Goal: Information Seeking & Learning: Learn about a topic

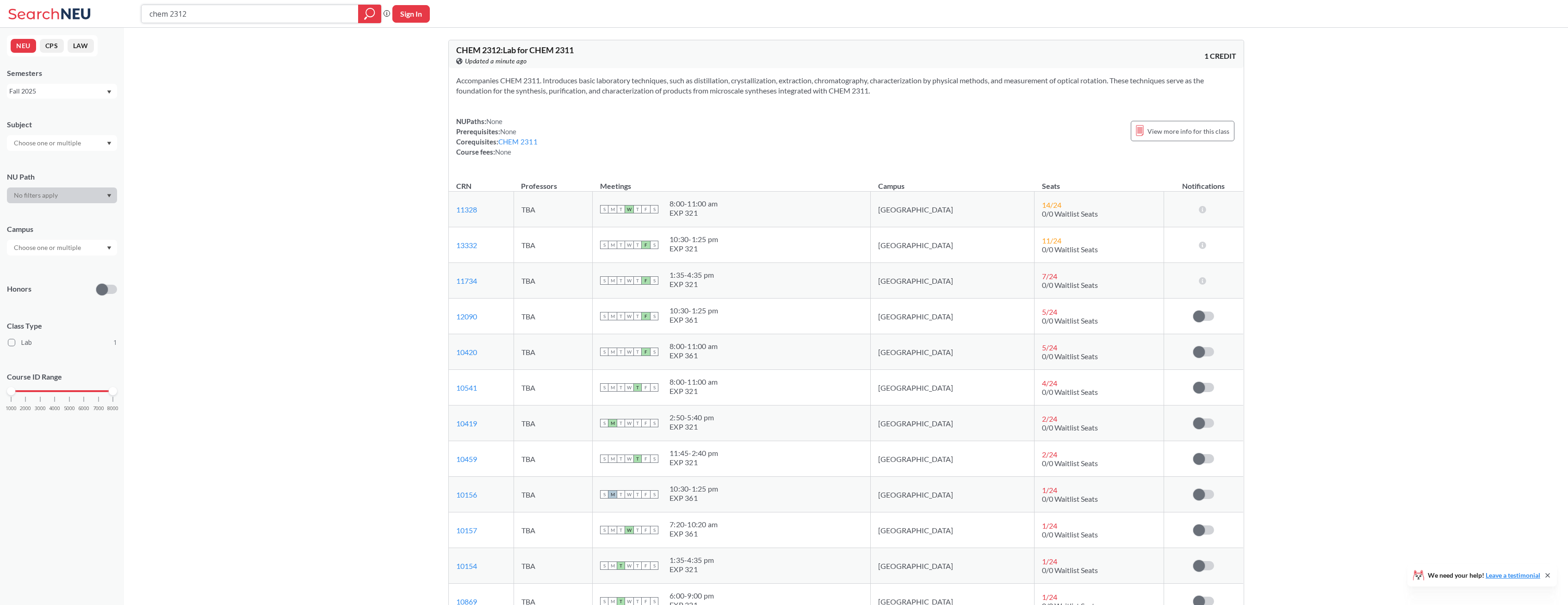
click at [209, 14] on input "chem 2312" at bounding box center [250, 14] width 203 height 15
type input "chem 2314"
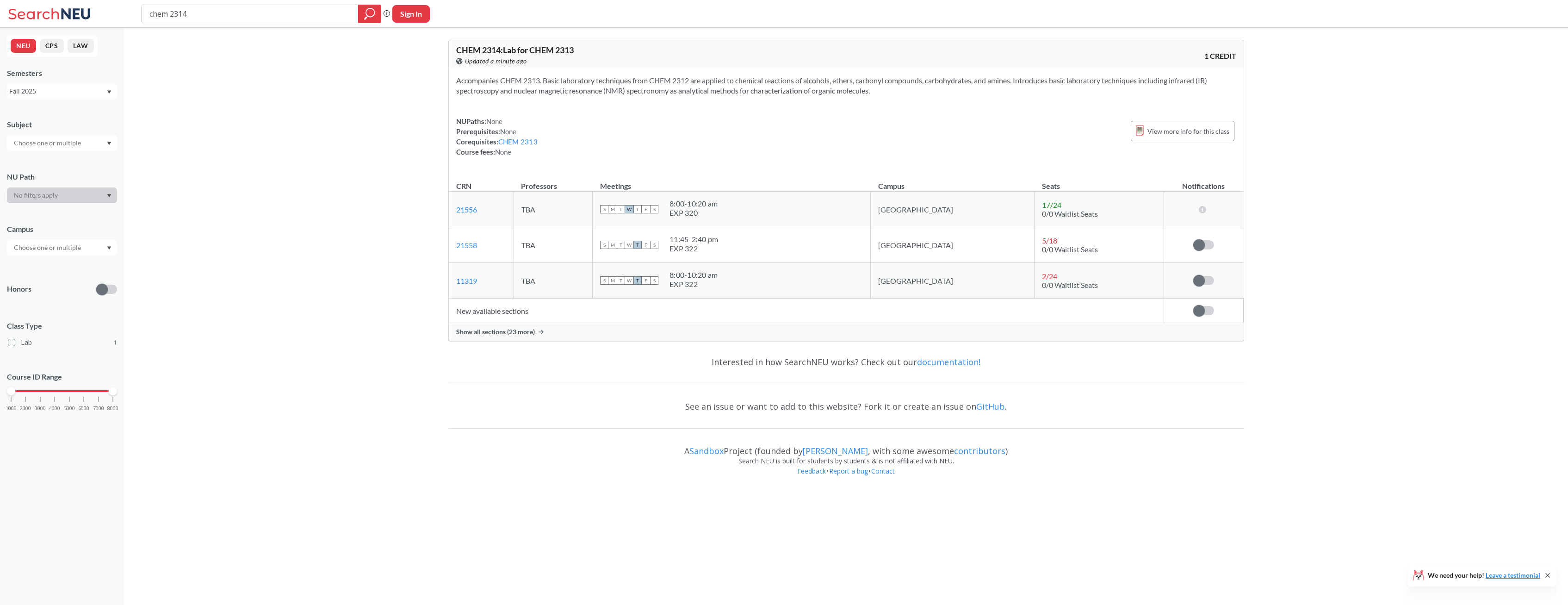
click at [510, 330] on span "Show all sections (23 more)" at bounding box center [496, 332] width 78 height 8
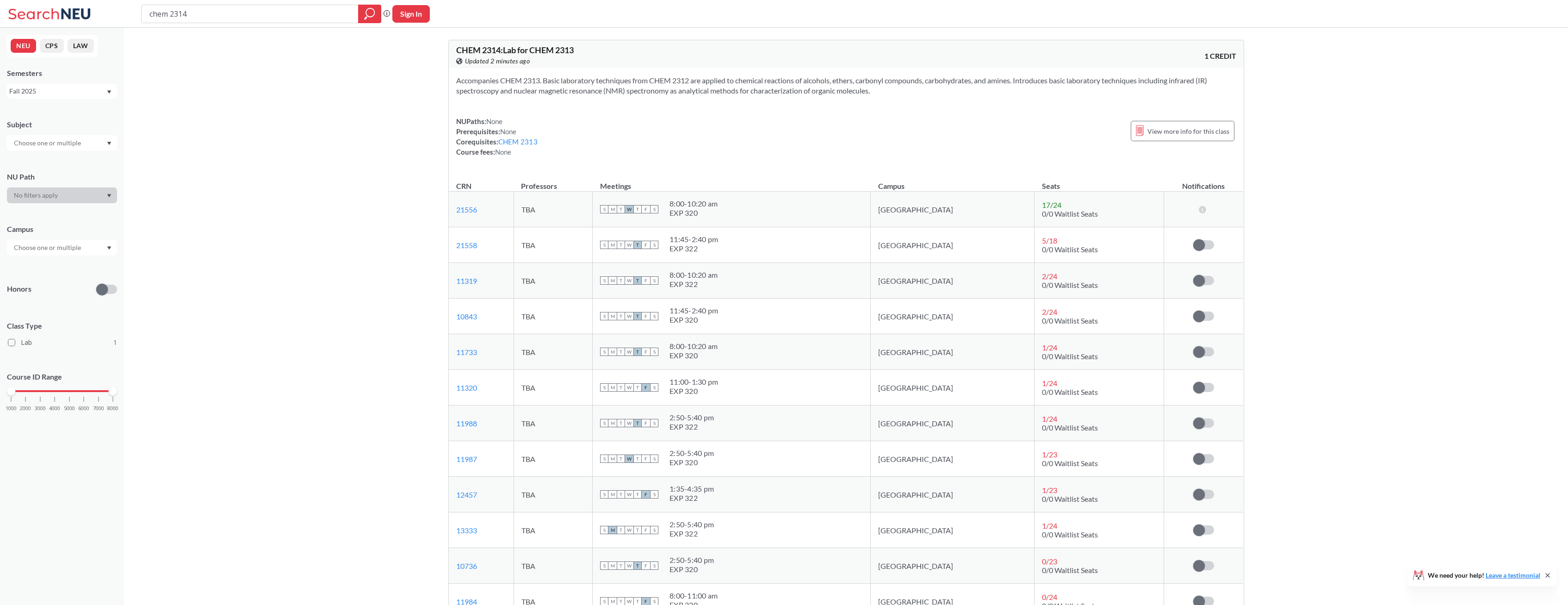
click at [682, 120] on div "NUPaths: None Prerequisites: None Corequisites: CHEM 2313 Course fees: None Vie…" at bounding box center [846, 137] width 780 height 41
click at [685, 122] on div "NUPaths: None Prerequisites: None Corequisites: CHEM 2313 Course fees: None Vie…" at bounding box center [846, 137] width 780 height 41
click at [680, 469] on td "S M T W T F S 2:50 - 5:40 pm EXP 320" at bounding box center [732, 459] width 278 height 36
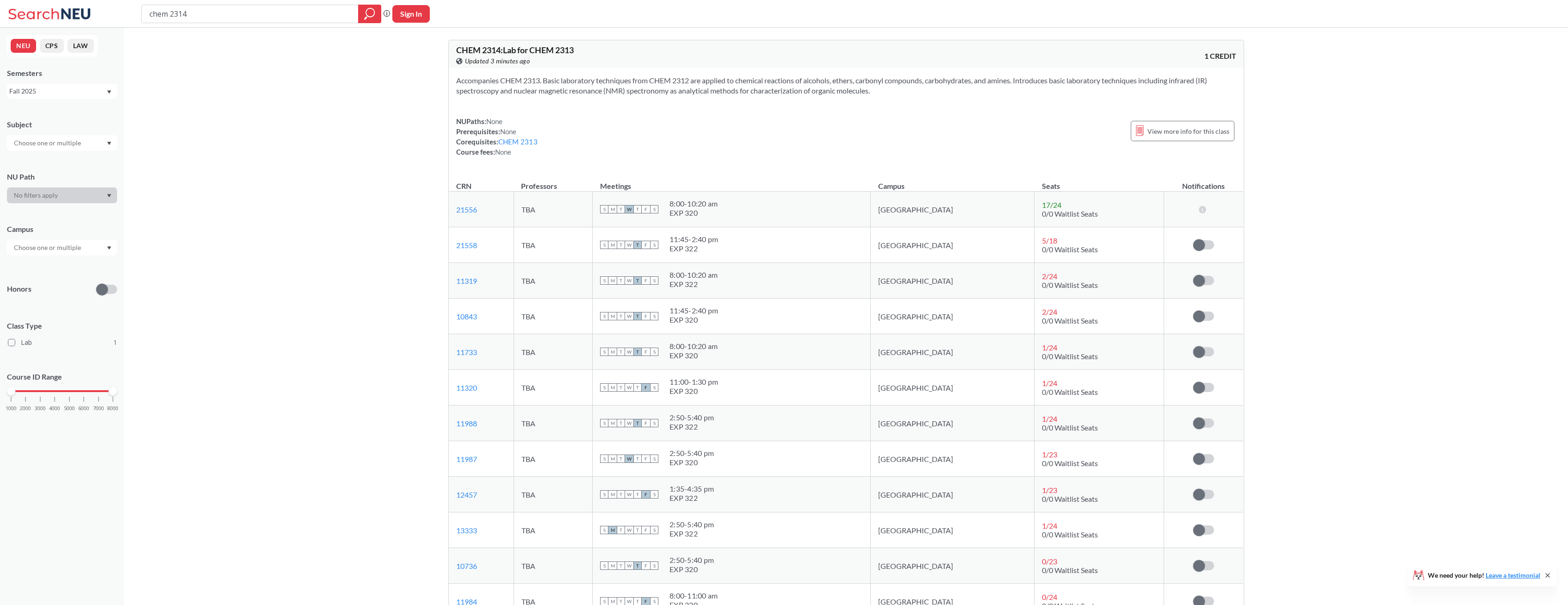
click at [673, 471] on td "S M T W T F S 2:50 - 5:40 pm EXP 320" at bounding box center [732, 459] width 278 height 36
click at [675, 472] on td "S M T W T F S 2:50 - 5:40 pm EXP 320" at bounding box center [732, 459] width 278 height 36
click at [676, 475] on td "S M T W T F S 2:50 - 5:40 pm EXP 320" at bounding box center [732, 459] width 278 height 36
click at [678, 475] on td "S M T W T F S 2:50 - 5:40 pm EXP 320" at bounding box center [732, 459] width 278 height 36
